Goal: Use online tool/utility: Utilize a website feature to perform a specific function

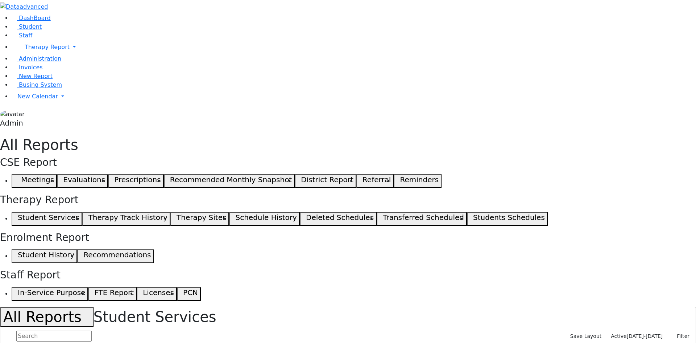
select select "landscape"
type input "12"
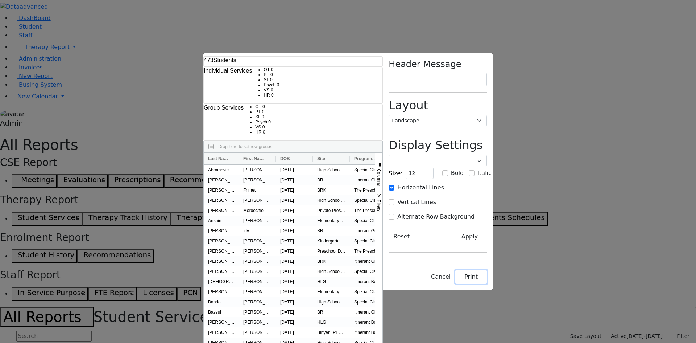
click at [487, 284] on button "Print" at bounding box center [472, 277] width 32 height 14
